Goal: Information Seeking & Learning: Learn about a topic

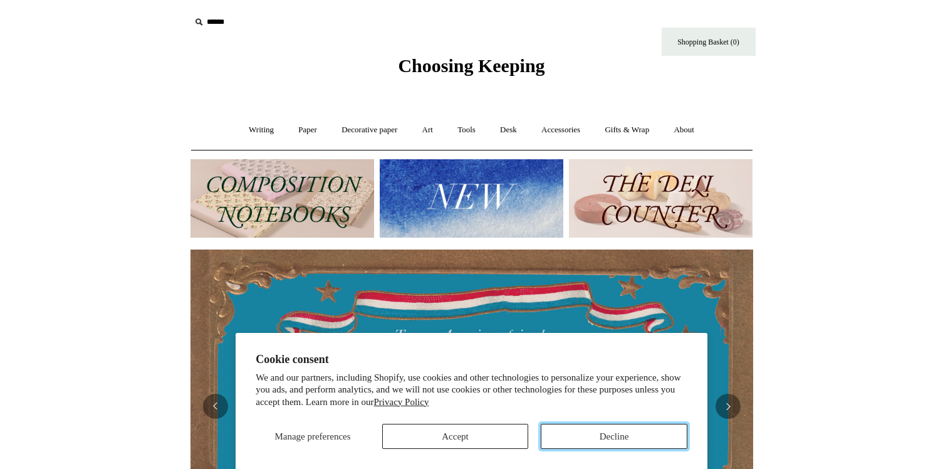
click at [594, 424] on button "Decline" at bounding box center [614, 436] width 147 height 25
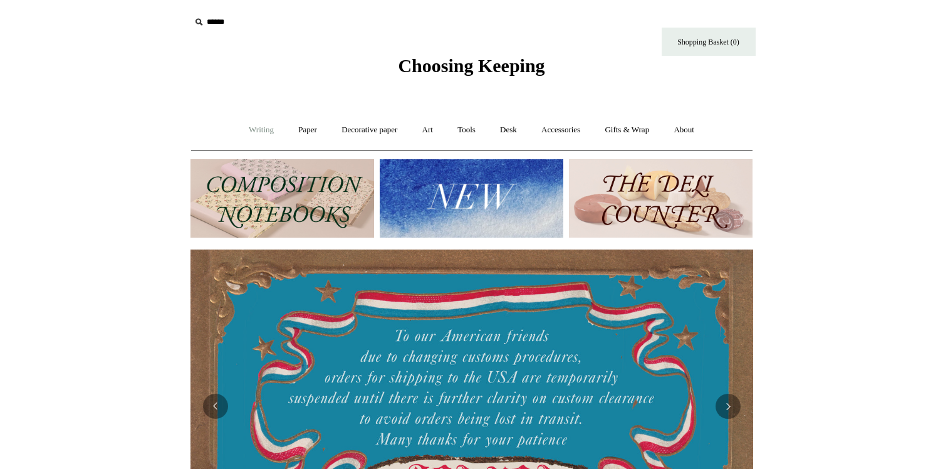
click at [252, 134] on link "Writing +" at bounding box center [262, 129] width 48 height 33
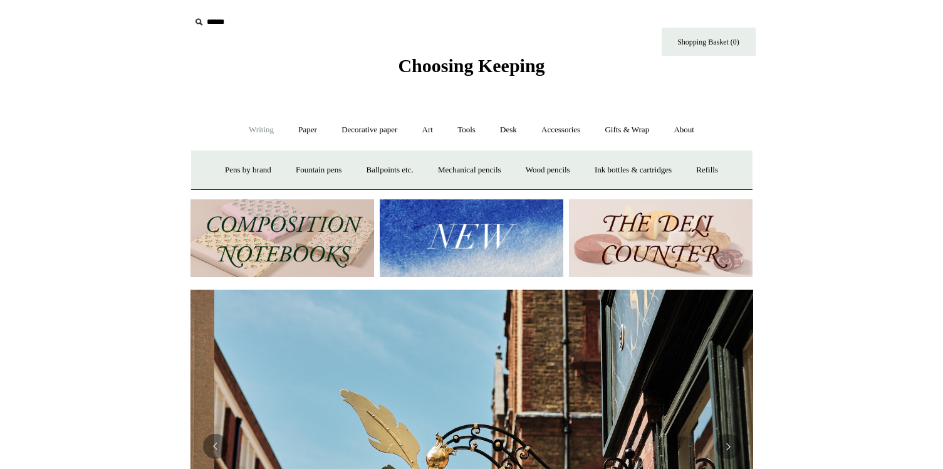
scroll to position [0, 563]
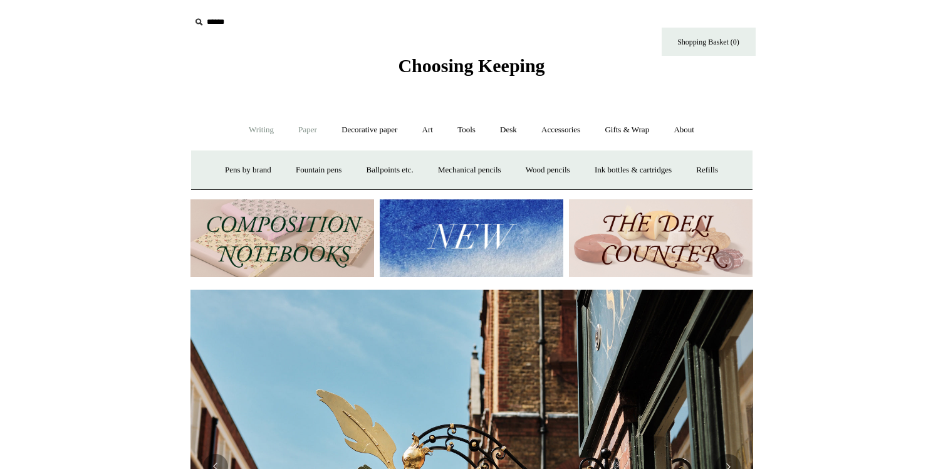
click at [307, 128] on link "Paper +" at bounding box center [307, 129] width 41 height 33
click at [288, 177] on link "Notebooks +" at bounding box center [297, 170] width 58 height 33
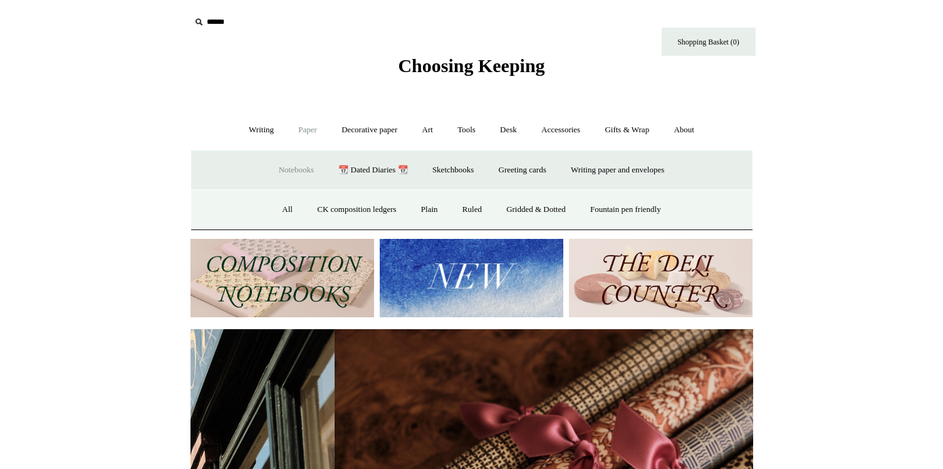
scroll to position [0, 1126]
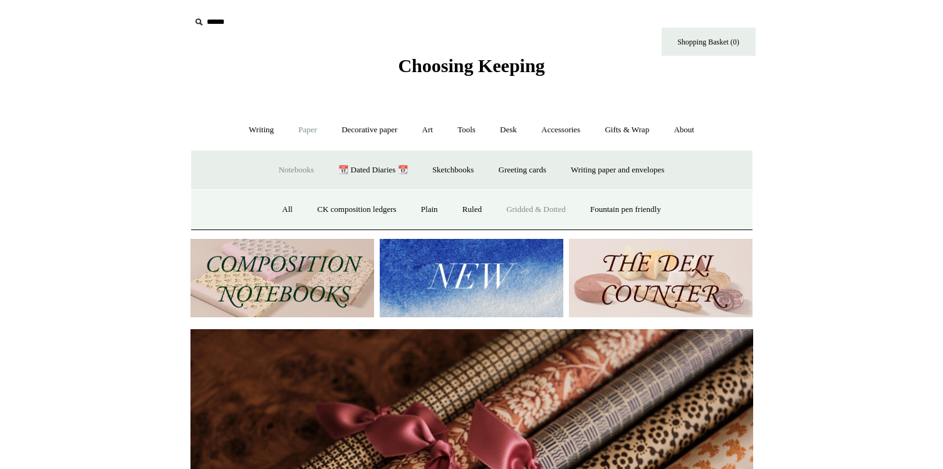
click at [538, 211] on link "Gridded & Dotted" at bounding box center [536, 209] width 82 height 33
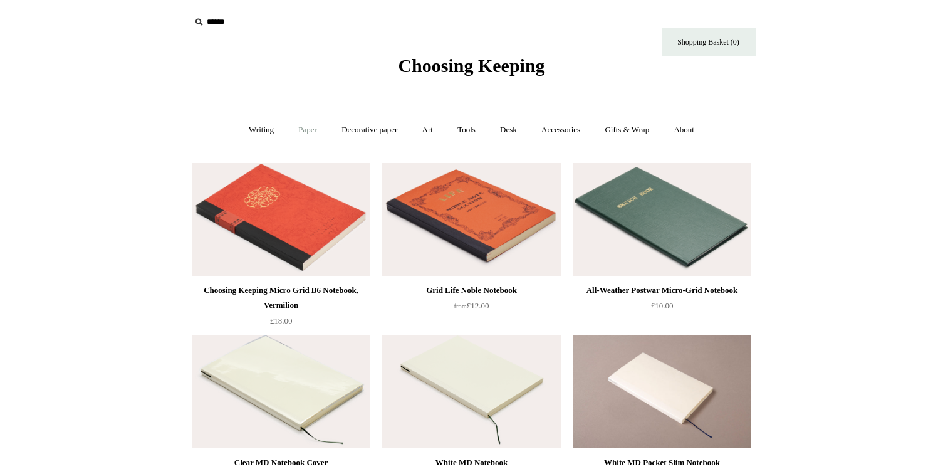
click at [304, 135] on link "Paper +" at bounding box center [307, 129] width 41 height 33
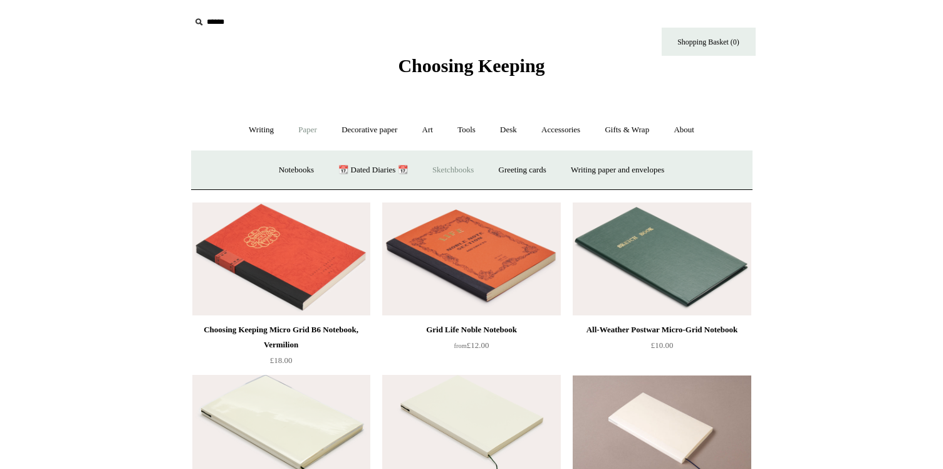
click at [448, 169] on link "Sketchbooks +" at bounding box center [453, 170] width 64 height 33
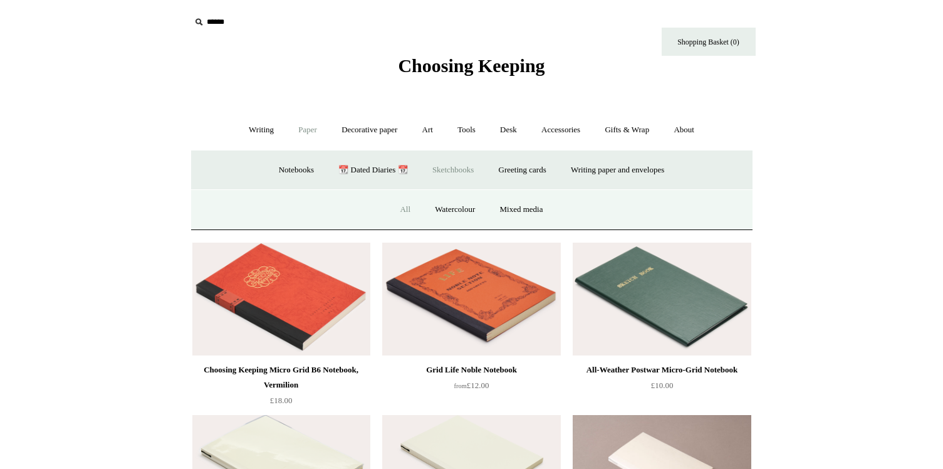
click at [399, 211] on link "All" at bounding box center [405, 209] width 33 height 33
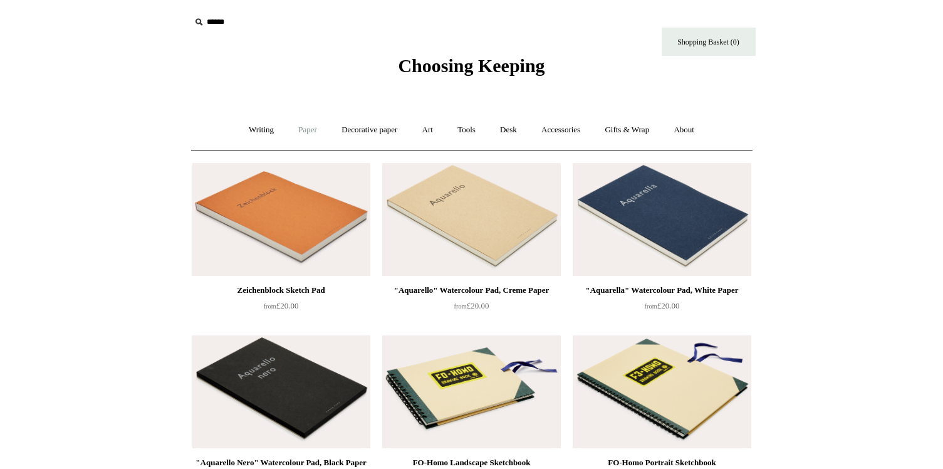
click at [313, 130] on link "Paper +" at bounding box center [307, 129] width 41 height 33
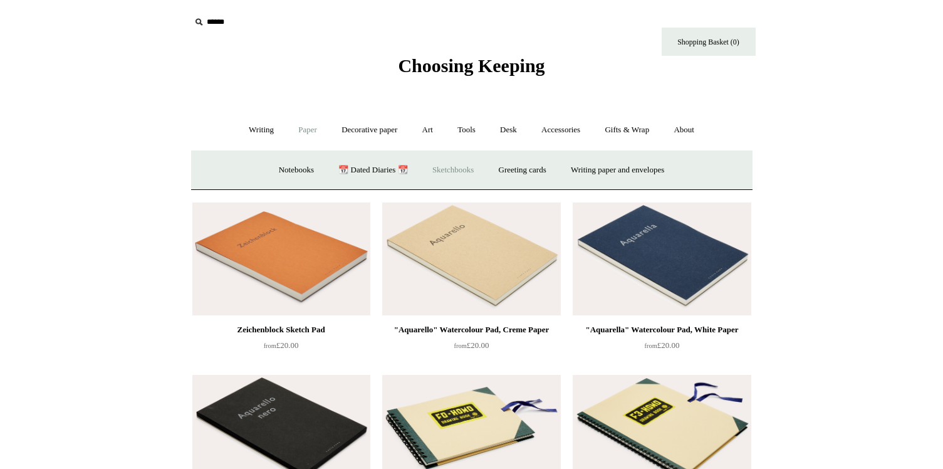
click at [443, 172] on link "Sketchbooks +" at bounding box center [453, 170] width 64 height 33
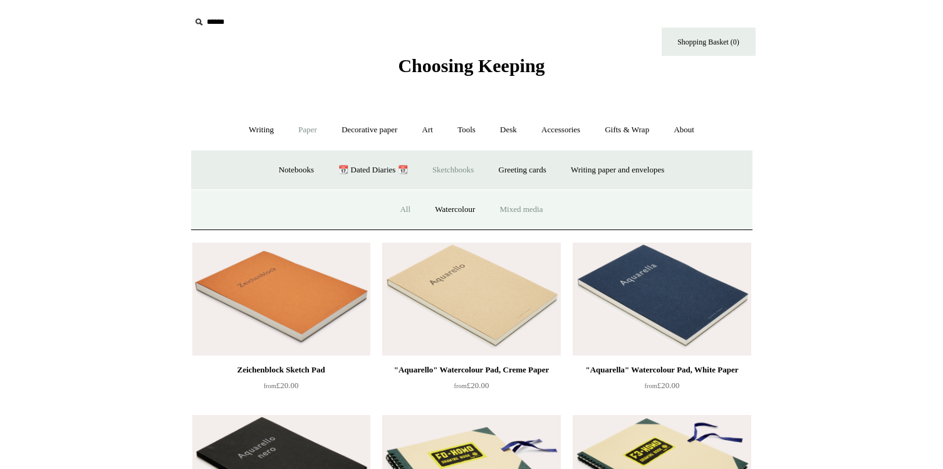
click at [525, 210] on link "Mixed media" at bounding box center [522, 209] width 66 height 33
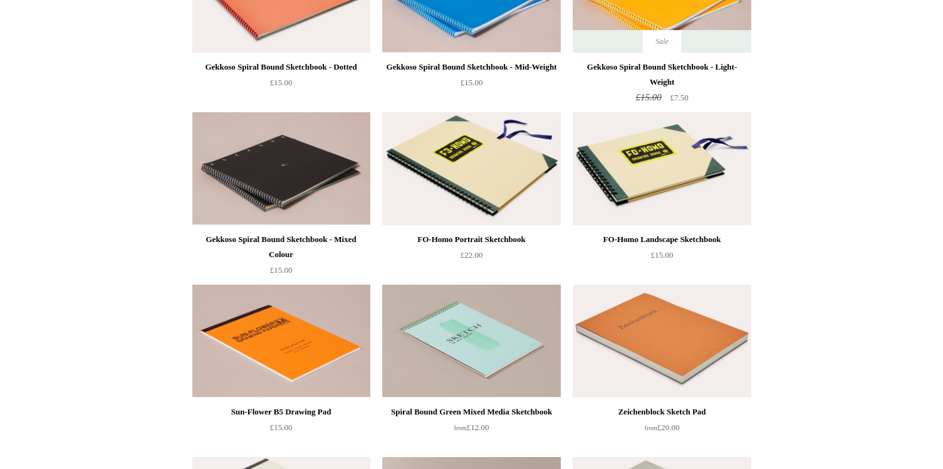
scroll to position [390, 0]
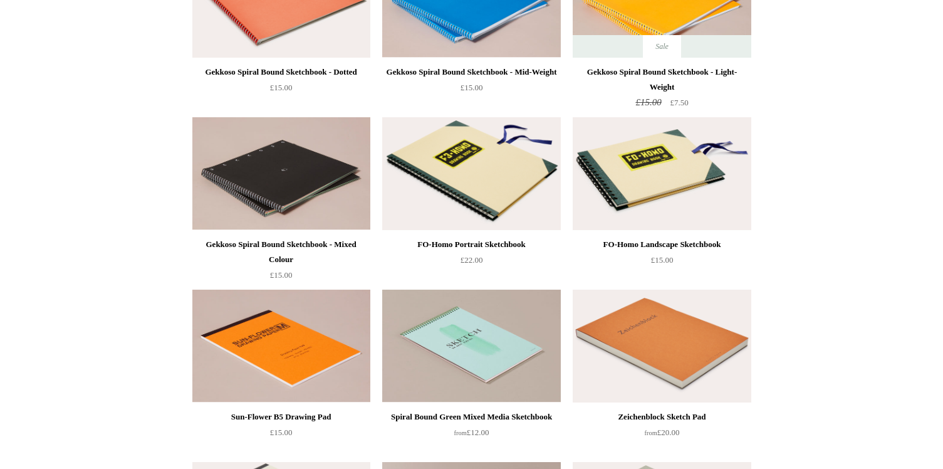
click at [313, 199] on img at bounding box center [281, 173] width 178 height 113
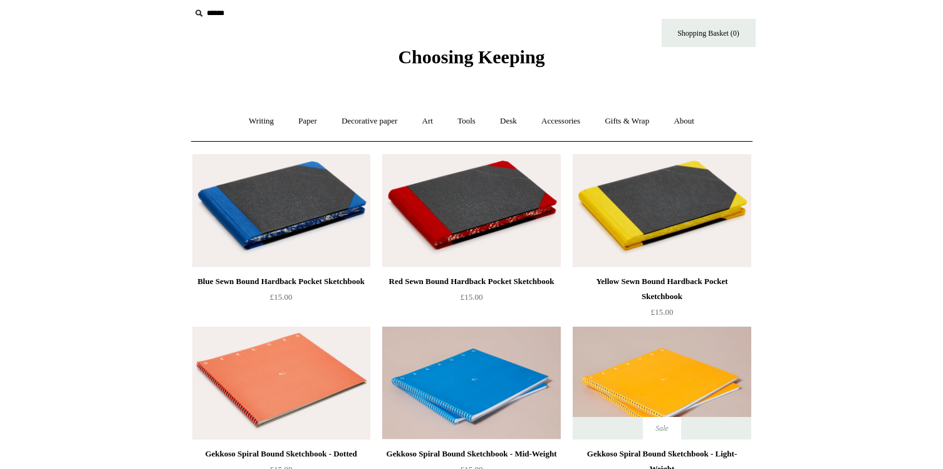
scroll to position [0, 0]
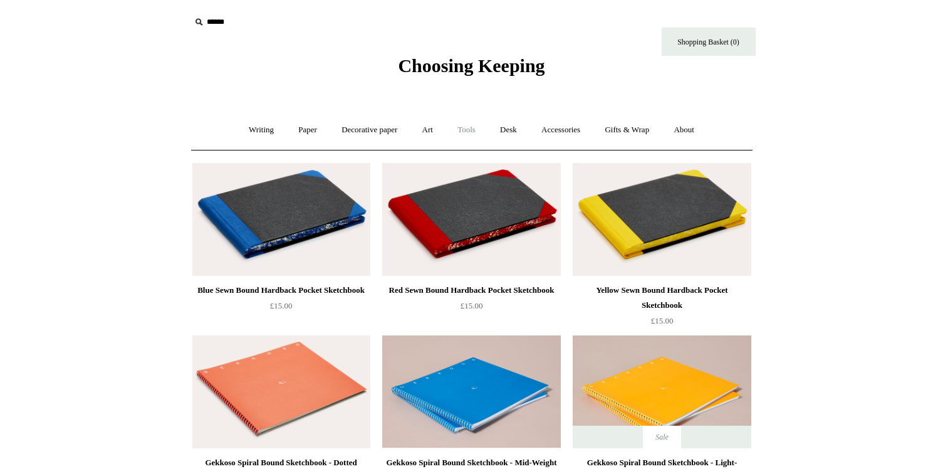
click at [458, 131] on link "Tools +" at bounding box center [466, 129] width 41 height 33
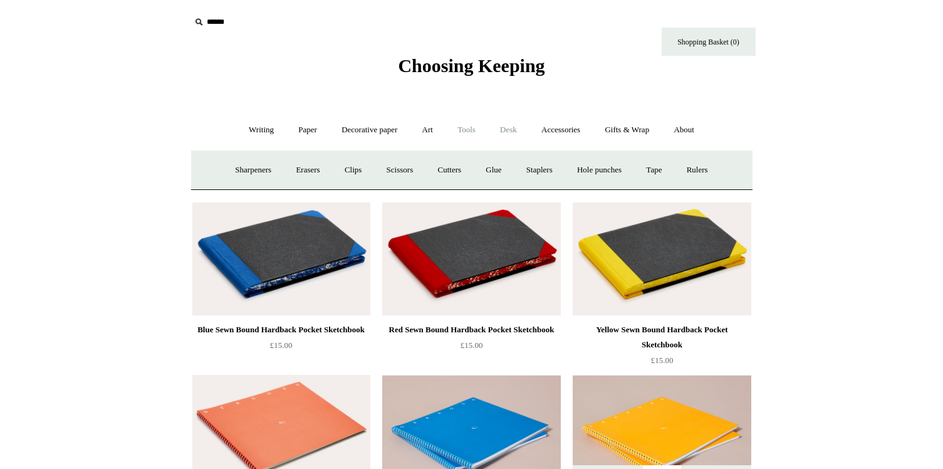
click at [509, 138] on link "Desk +" at bounding box center [508, 129] width 39 height 33
click at [466, 168] on link "Folders" at bounding box center [459, 170] width 47 height 33
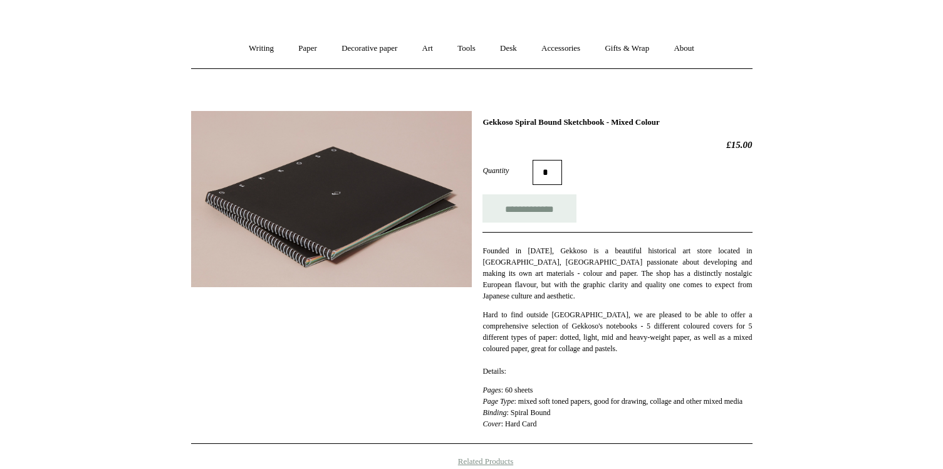
scroll to position [83, 0]
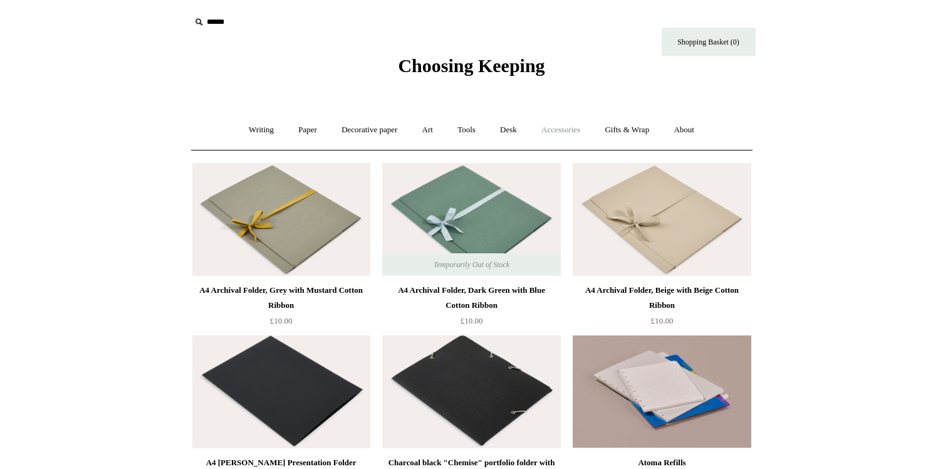
click at [570, 128] on link "Accessories +" at bounding box center [560, 129] width 61 height 33
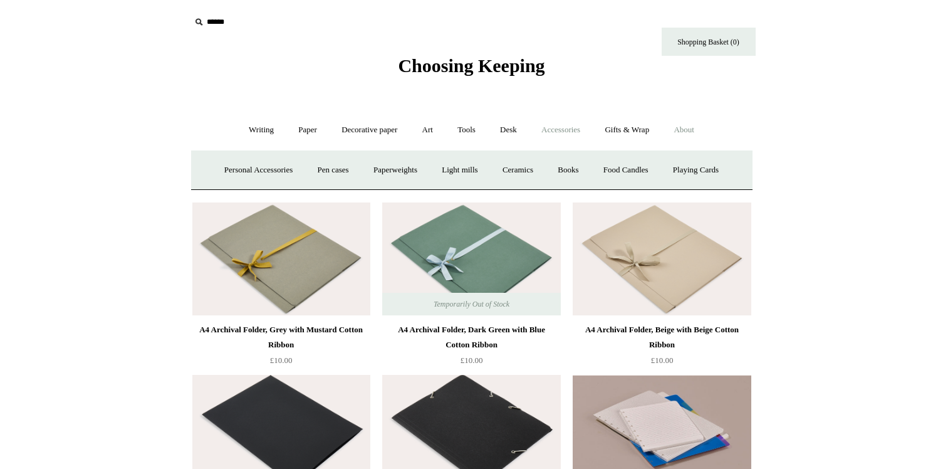
click at [692, 127] on link "About +" at bounding box center [684, 129] width 43 height 33
click at [632, 128] on link "Gifts & Wrap +" at bounding box center [627, 129] width 67 height 33
click at [418, 134] on link "Art +" at bounding box center [427, 129] width 33 height 33
click at [375, 128] on link "Decorative paper +" at bounding box center [369, 129] width 78 height 33
click at [292, 129] on link "Paper +" at bounding box center [307, 129] width 41 height 33
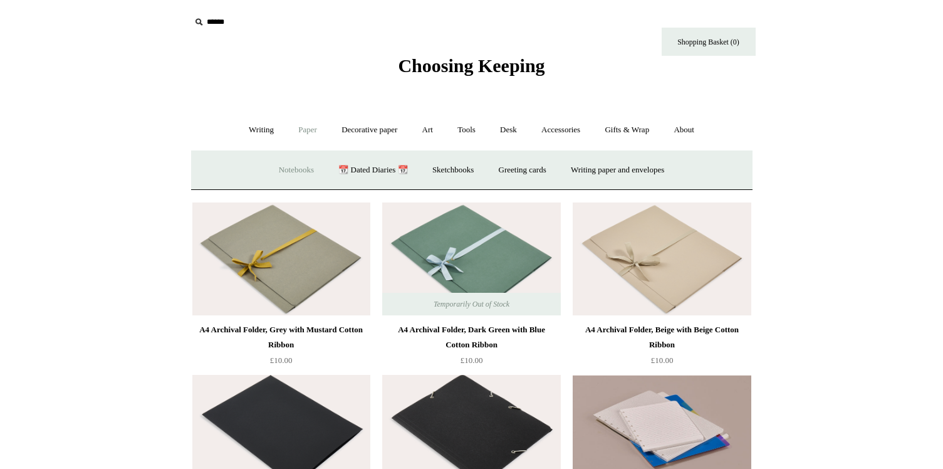
click at [294, 167] on link "Notebooks +" at bounding box center [297, 170] width 58 height 33
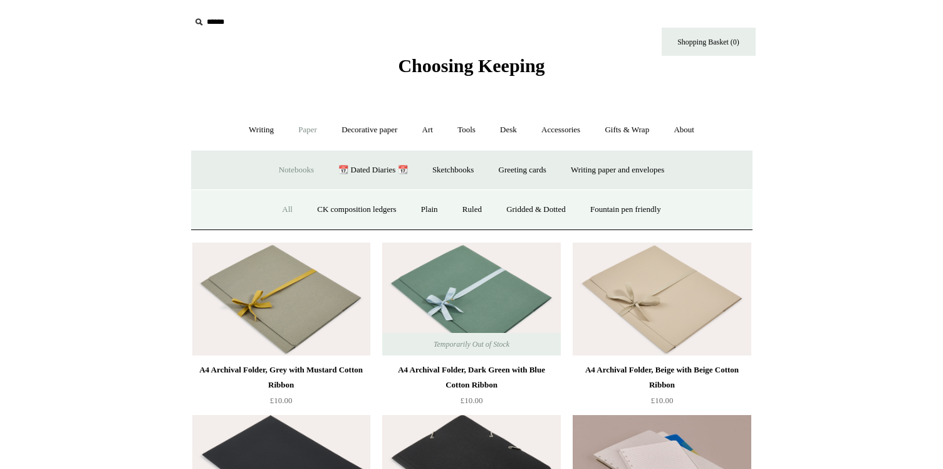
click at [275, 208] on link "All" at bounding box center [287, 209] width 33 height 33
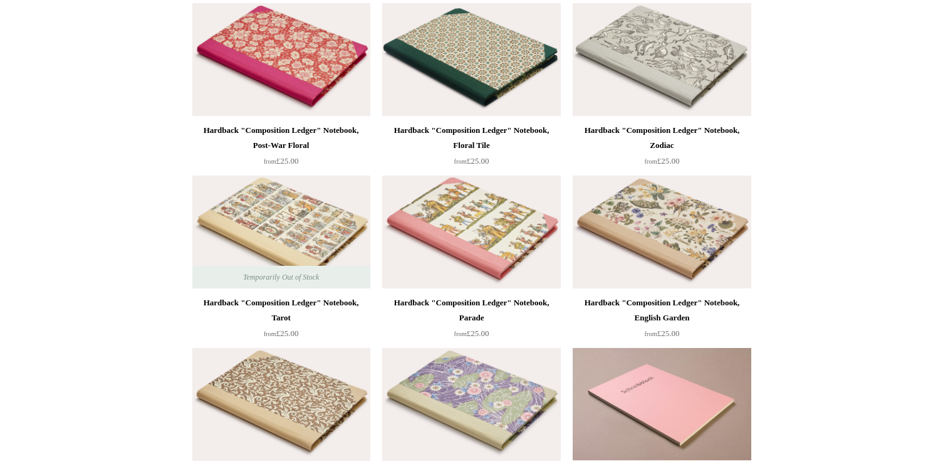
scroll to position [815, 0]
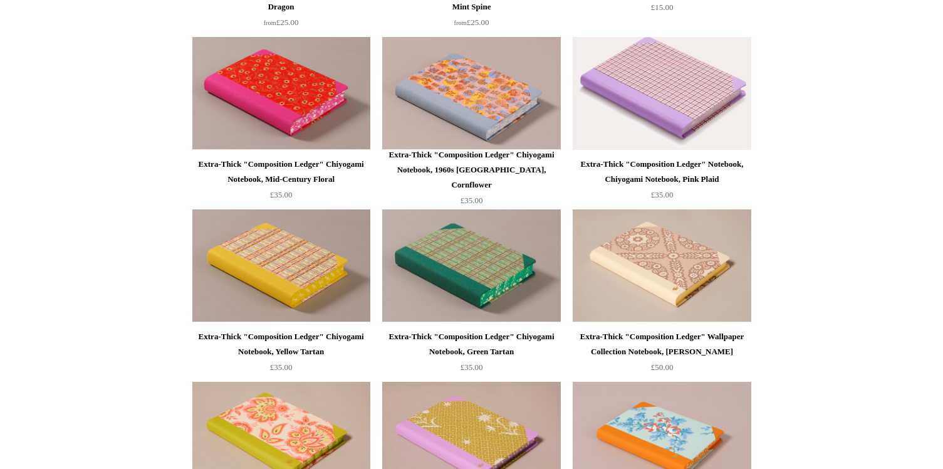
click at [689, 117] on img at bounding box center [662, 93] width 178 height 113
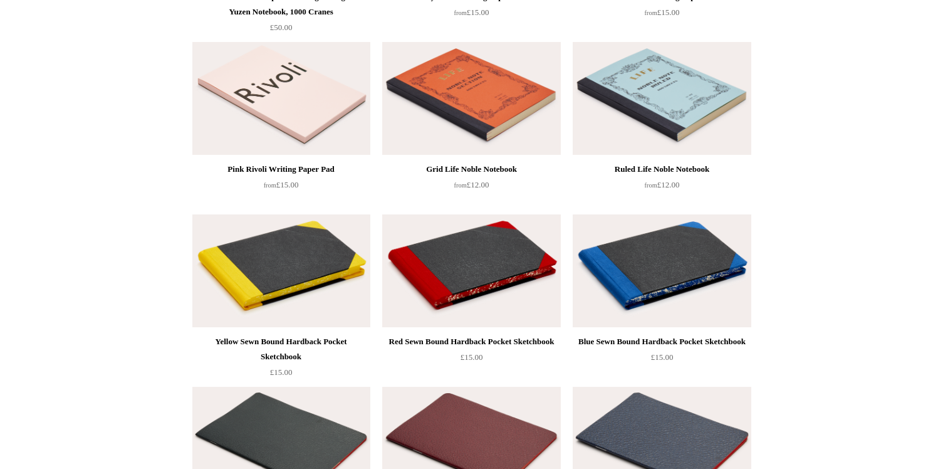
scroll to position [1569, 0]
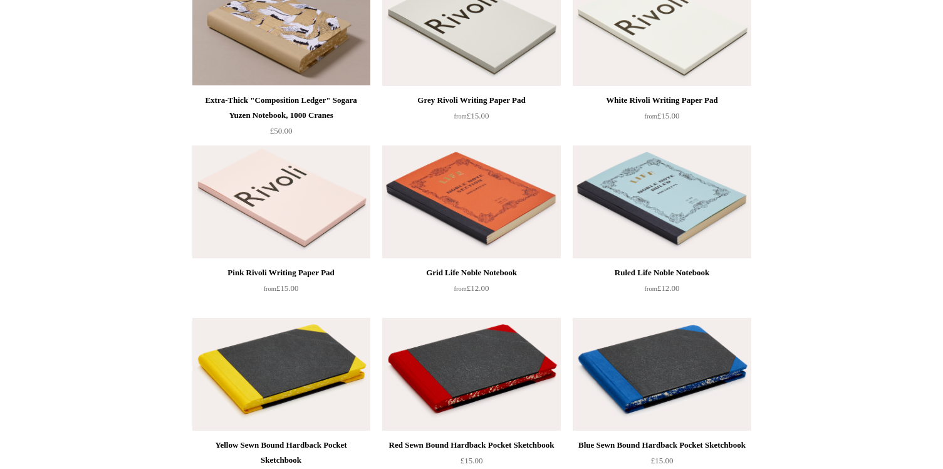
click at [487, 245] on img at bounding box center [471, 201] width 178 height 113
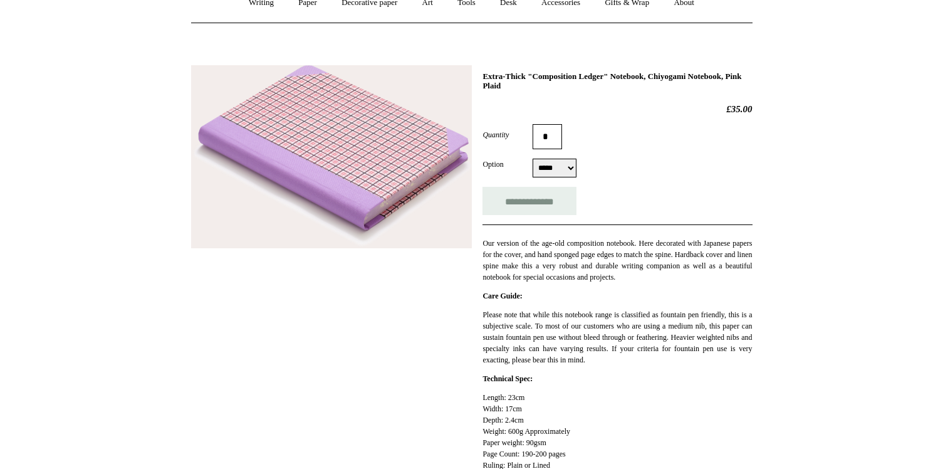
scroll to position [134, 0]
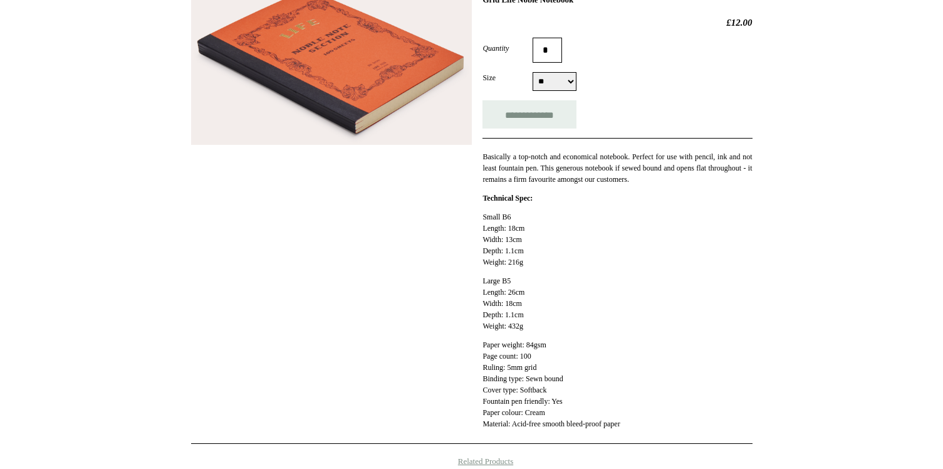
scroll to position [213, 0]
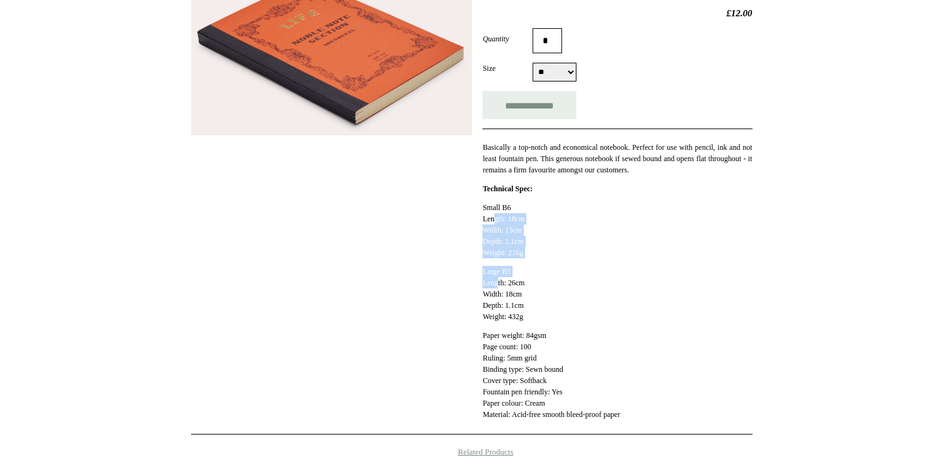
drag, startPoint x: 491, startPoint y: 221, endPoint x: 495, endPoint y: 282, distance: 61.5
click at [495, 282] on div "Small B6 Length: 18cm Width: 13cm Depth: 1.1cm Weight: 216g Large B5 Length: 26…" at bounding box center [618, 311] width 270 height 218
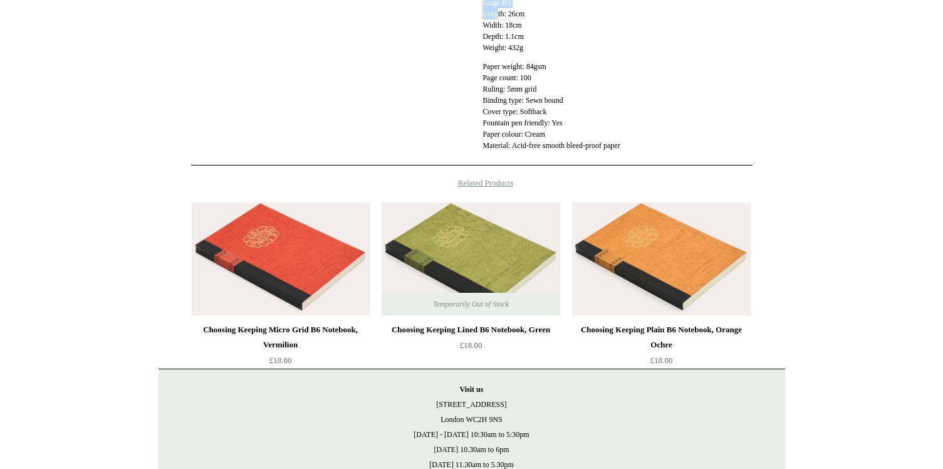
scroll to position [0, 0]
